Goal: Transaction & Acquisition: Purchase product/service

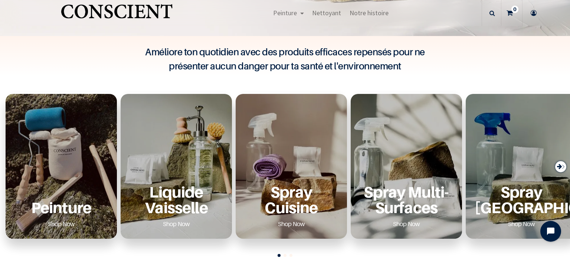
scroll to position [214, 0]
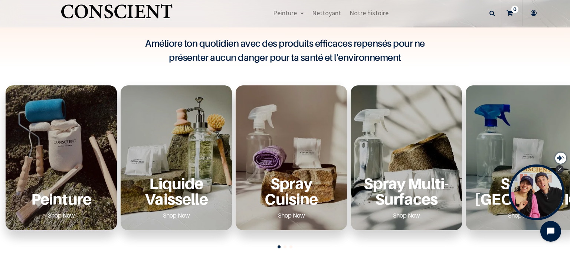
click at [83, 142] on div "Peinture Shop Now" at bounding box center [61, 157] width 111 height 145
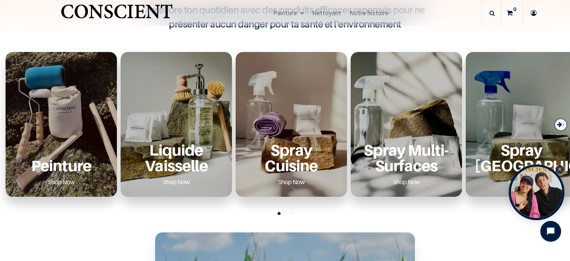
scroll to position [256, 0]
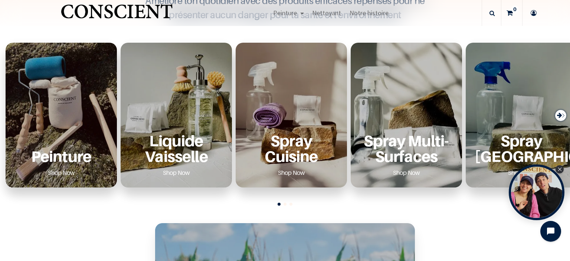
click at [58, 171] on link "Shop Now" at bounding box center [61, 172] width 45 height 12
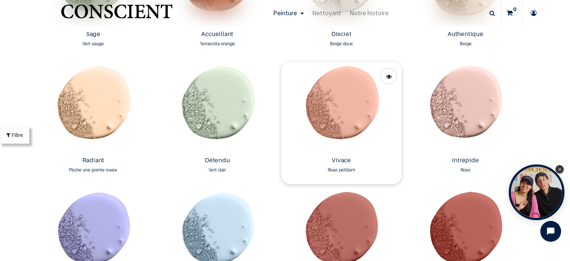
scroll to position [641, 0]
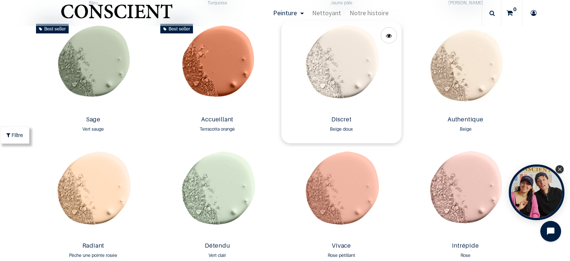
click at [340, 74] on img at bounding box center [341, 67] width 120 height 92
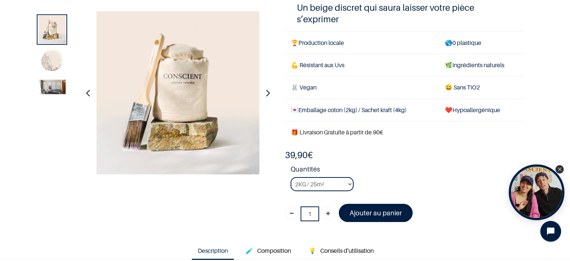
scroll to position [85, 0]
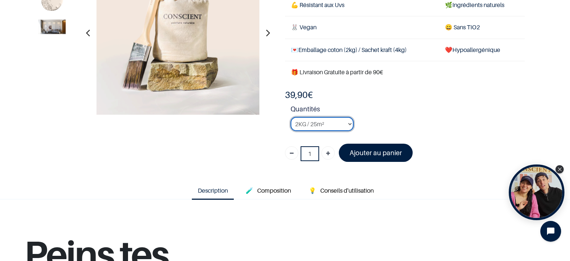
click at [290, 117] on select "2KG / 25m² 4KG / 50m² 8KG / 100m² Testeur" at bounding box center [321, 124] width 63 height 14
click option "2KG / 25m²" at bounding box center [0, 0] width 0 height 0
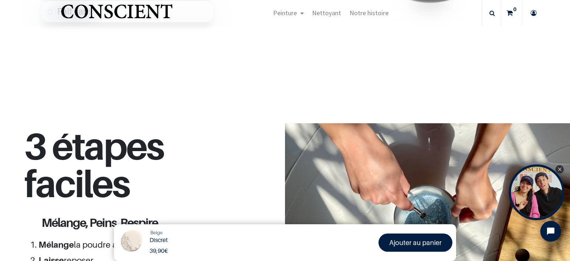
scroll to position [598, 0]
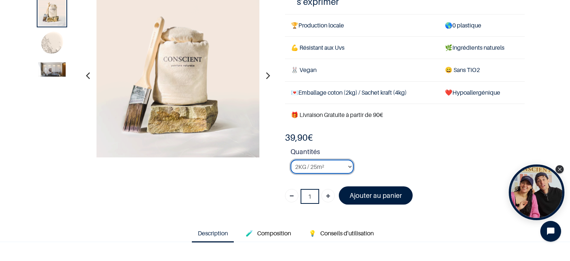
scroll to position [128, 0]
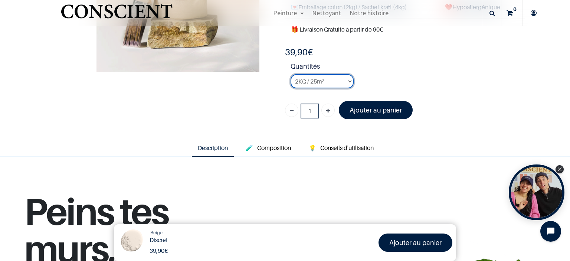
click at [290, 74] on select "2KG / 25m² 4KG / 50m² 8KG / 100m² Testeur" at bounding box center [321, 81] width 63 height 14
select select "23"
click option "4KG / 50m²" at bounding box center [0, 0] width 0 height 0
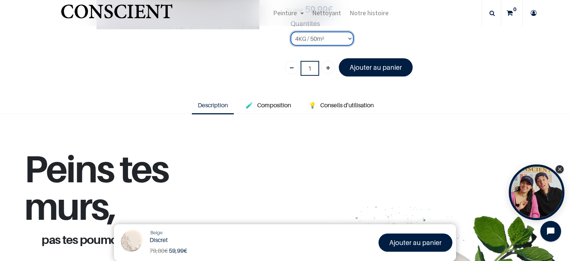
scroll to position [148, 0]
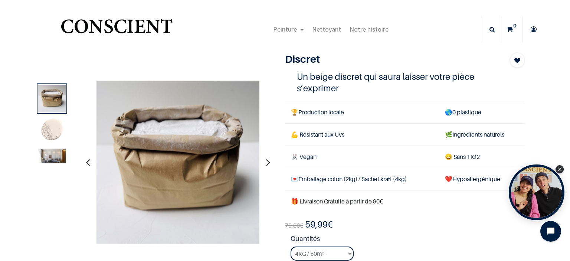
click at [59, 153] on img at bounding box center [51, 156] width 27 height 14
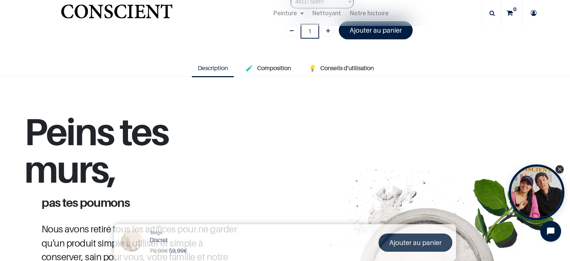
scroll to position [211, 0]
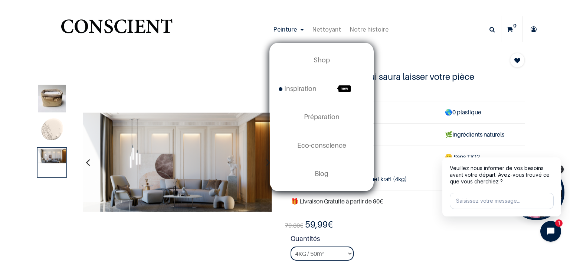
click at [282, 27] on span "Peinture" at bounding box center [285, 29] width 24 height 9
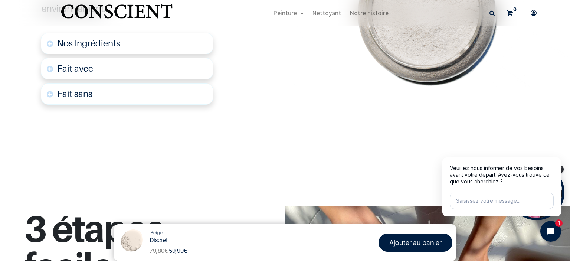
scroll to position [256, 0]
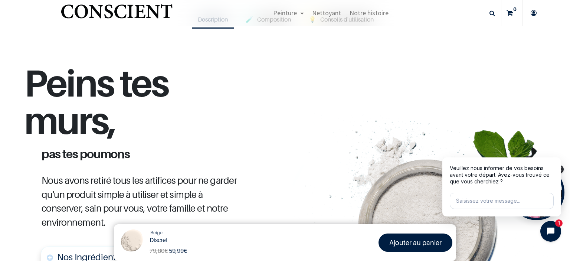
click at [186, 115] on h1 "Peins tes murs," at bounding box center [141, 106] width 235 height 84
click at [130, 15] on img "Logo of Conscient" at bounding box center [116, 14] width 115 height 29
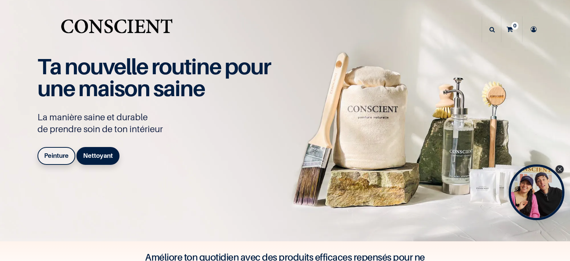
scroll to position [85, 0]
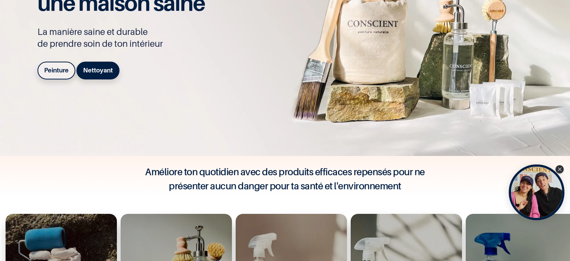
click at [59, 70] on b "Peinture" at bounding box center [56, 69] width 24 height 7
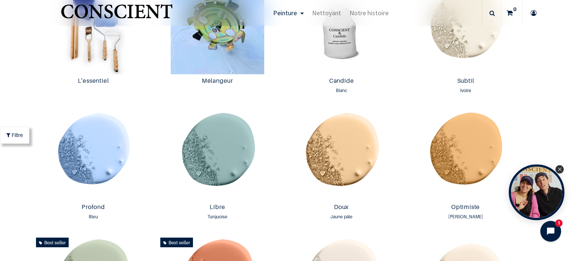
scroll to position [342, 0]
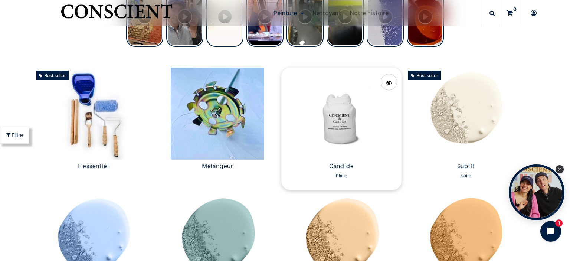
click at [354, 128] on img at bounding box center [341, 113] width 120 height 92
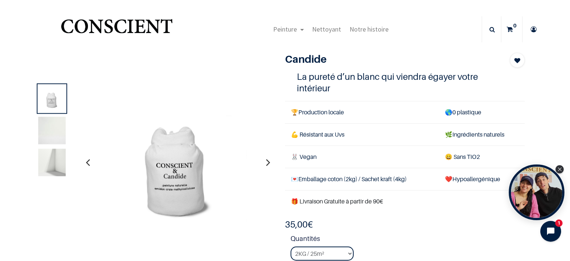
click at [48, 133] on img at bounding box center [51, 130] width 27 height 27
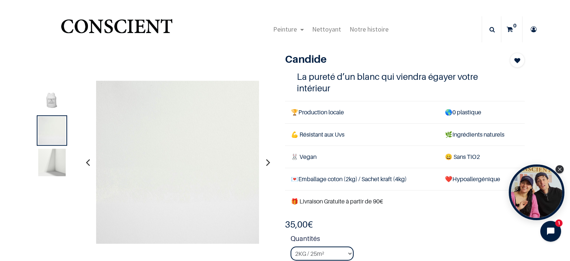
click at [56, 168] on img at bounding box center [51, 162] width 27 height 27
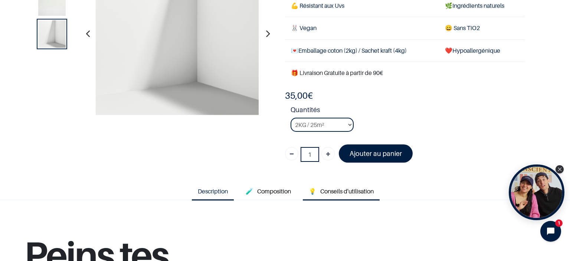
scroll to position [85, 0]
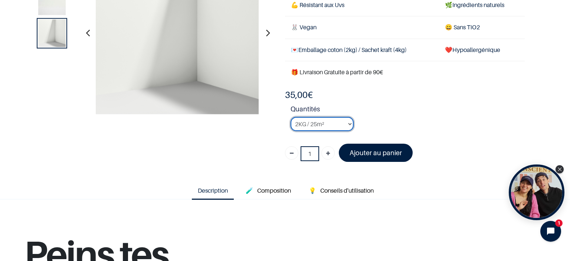
click at [290, 117] on select "2KG / 25m² 4KG / 50m² 8KG / 100m² Testeur" at bounding box center [321, 124] width 63 height 14
click option "8KG / 100m²" at bounding box center [0, 0] width 0 height 0
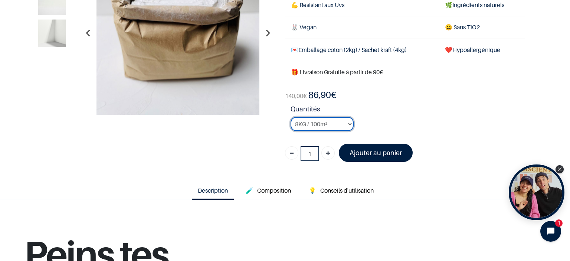
click at [290, 117] on select "2KG / 25m² 4KG / 50m² 8KG / 100m² Testeur" at bounding box center [321, 124] width 63 height 14
click option "Testeur" at bounding box center [0, 0] width 0 height 0
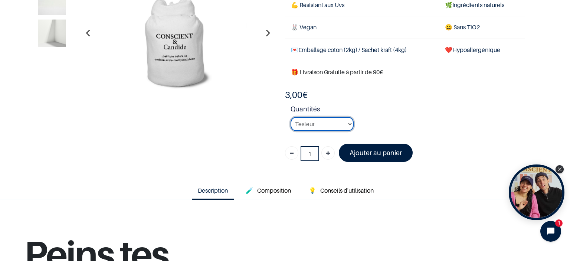
click at [290, 117] on select "2KG / 25m² 4KG / 50m² 8KG / 100m² Testeur" at bounding box center [321, 124] width 63 height 14
select select "3"
click option "8KG / 100m²" at bounding box center [0, 0] width 0 height 0
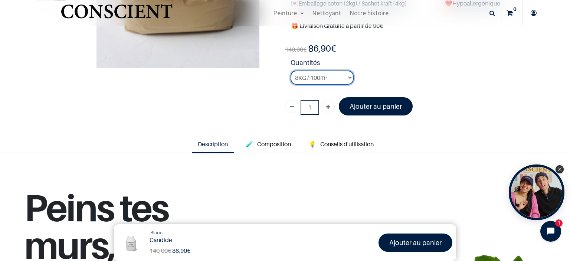
scroll to position [122, 0]
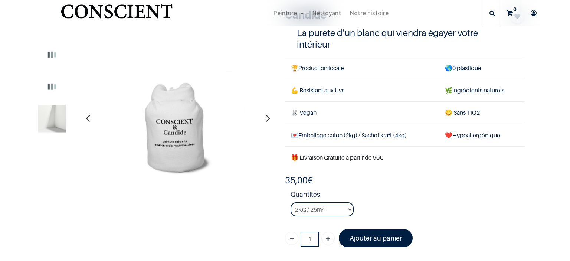
scroll to position [128, 0]
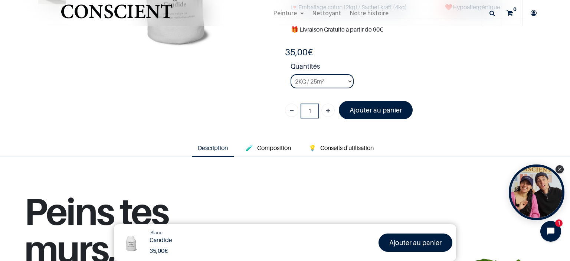
scroll to position [256, 0]
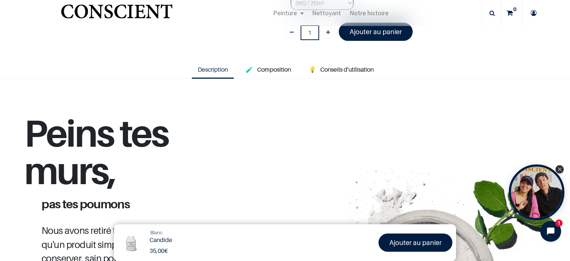
scroll to position [171, 0]
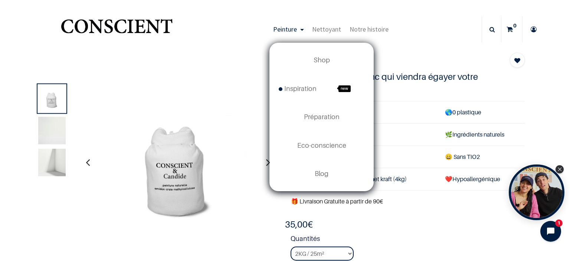
click at [287, 31] on span "Peinture" at bounding box center [285, 29] width 24 height 9
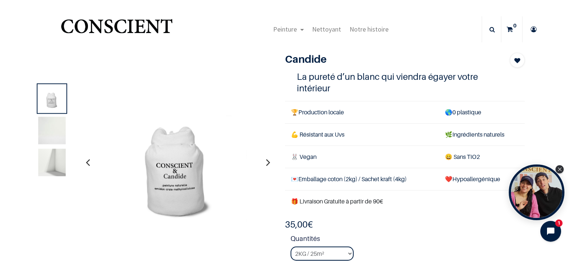
click at [90, 34] on img "Logo of Conscient" at bounding box center [116, 29] width 115 height 29
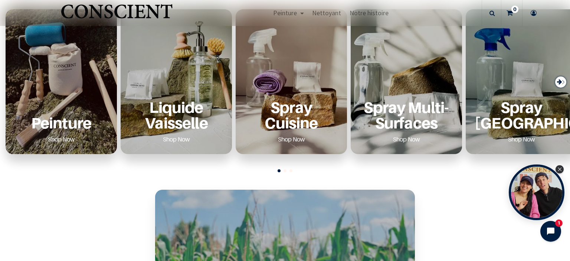
scroll to position [299, 0]
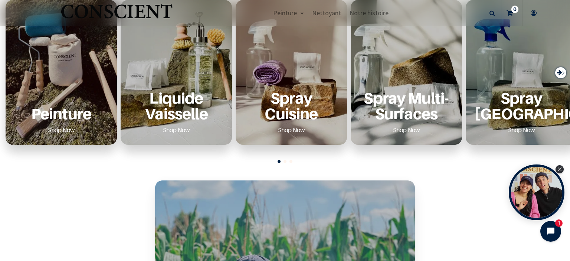
click at [68, 115] on p "Peinture" at bounding box center [60, 113] width 93 height 15
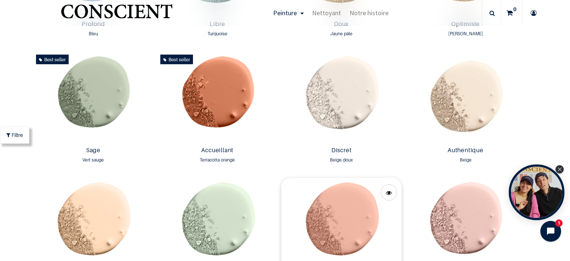
scroll to position [555, 0]
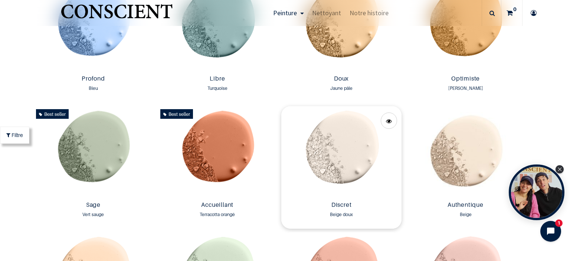
click at [362, 148] on img at bounding box center [341, 152] width 120 height 92
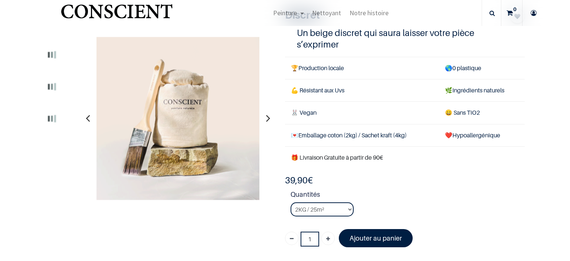
scroll to position [171, 0]
